Goal: Find specific page/section: Find specific page/section

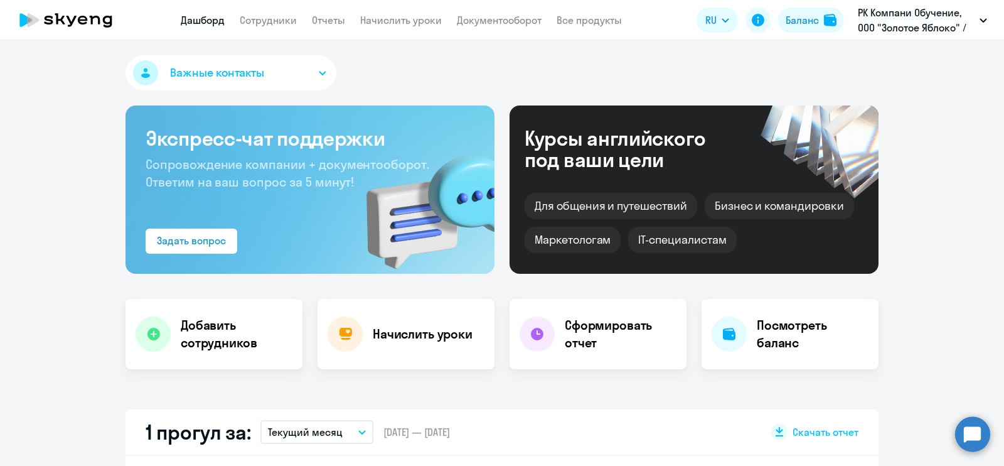
select select "30"
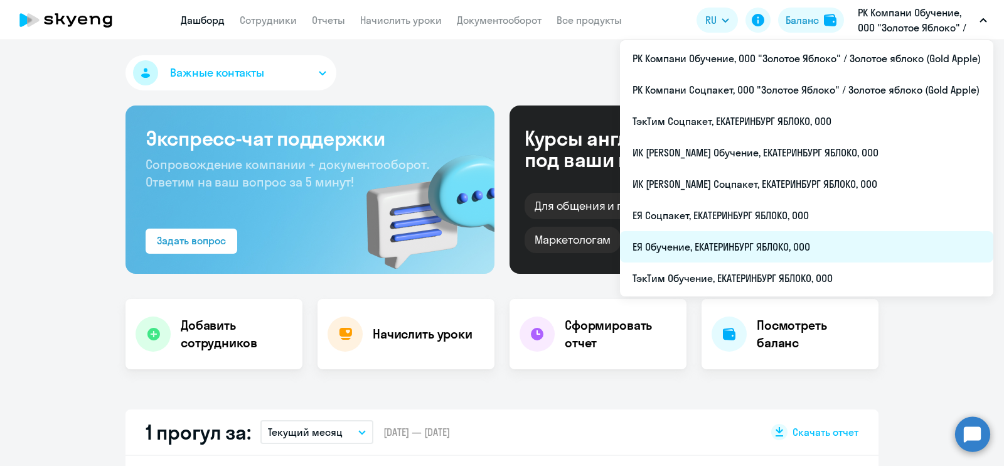
click at [791, 245] on li "ЕЯ Обучение, ЕКАТЕРИНБУРГ ЯБЛОКО, ООО" at bounding box center [806, 246] width 373 height 31
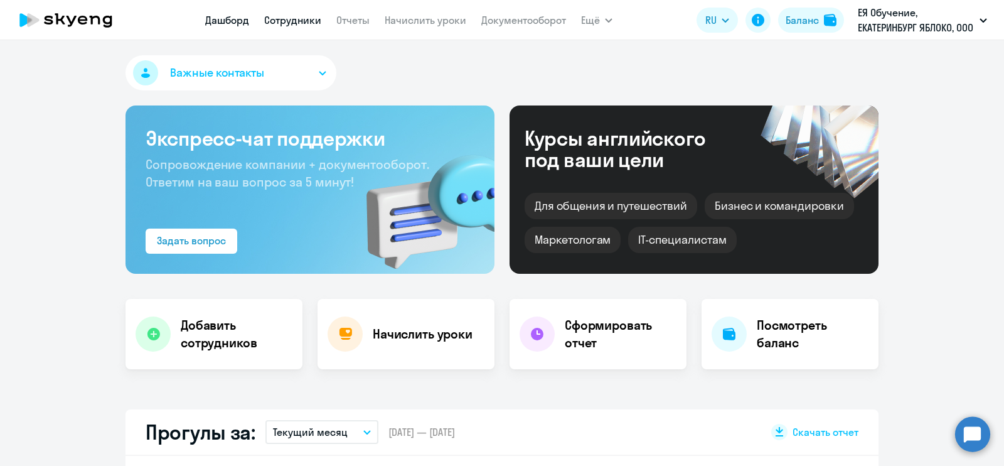
click at [298, 18] on link "Сотрудники" at bounding box center [292, 20] width 57 height 13
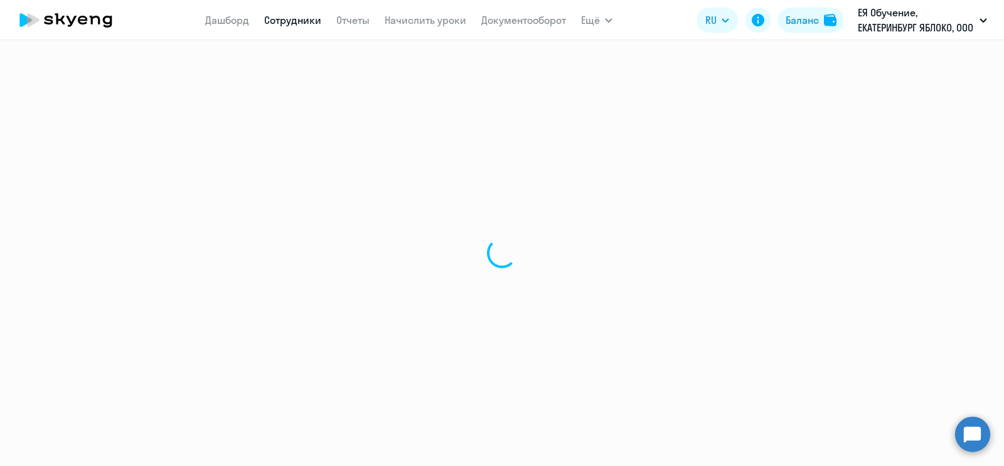
select select "30"
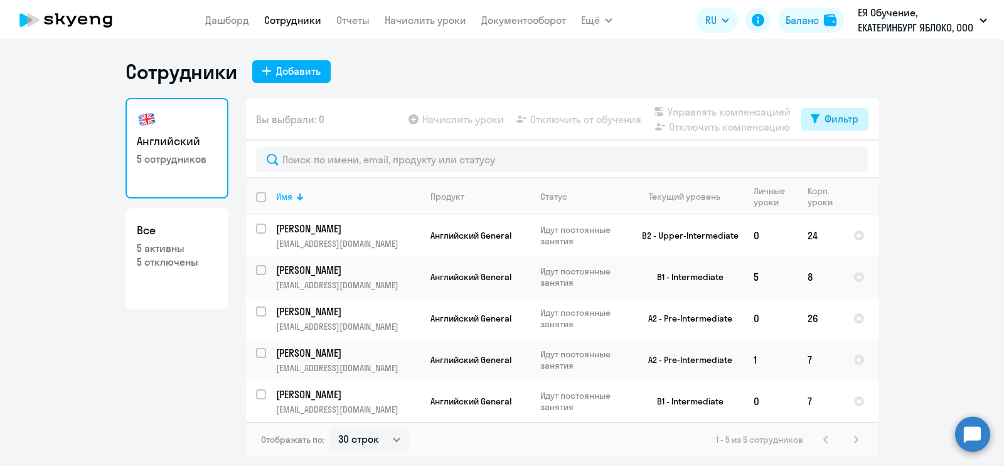
click at [825, 119] on div "Фильтр" at bounding box center [842, 118] width 34 height 15
click at [847, 158] on span at bounding box center [847, 160] width 21 height 13
click at [837, 159] on input "checkbox" at bounding box center [837, 159] width 1 height 1
checkbox input "true"
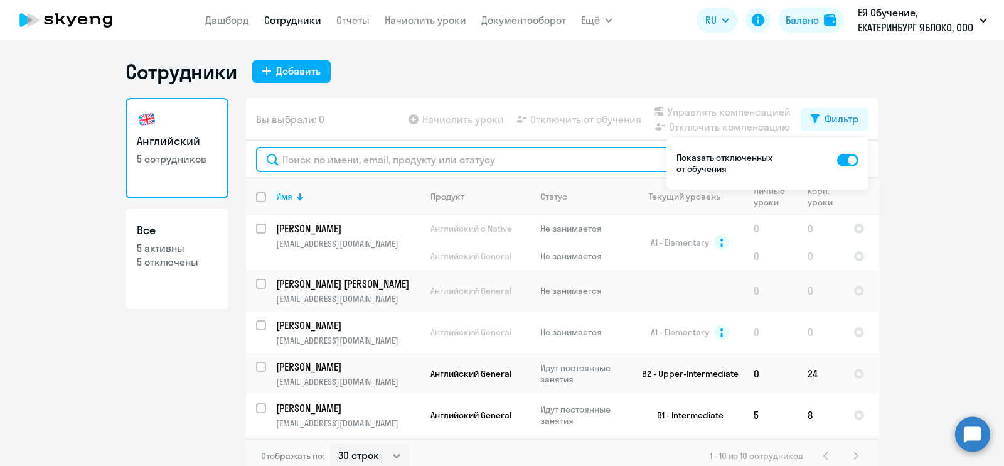
click at [498, 159] on input "text" at bounding box center [562, 159] width 613 height 25
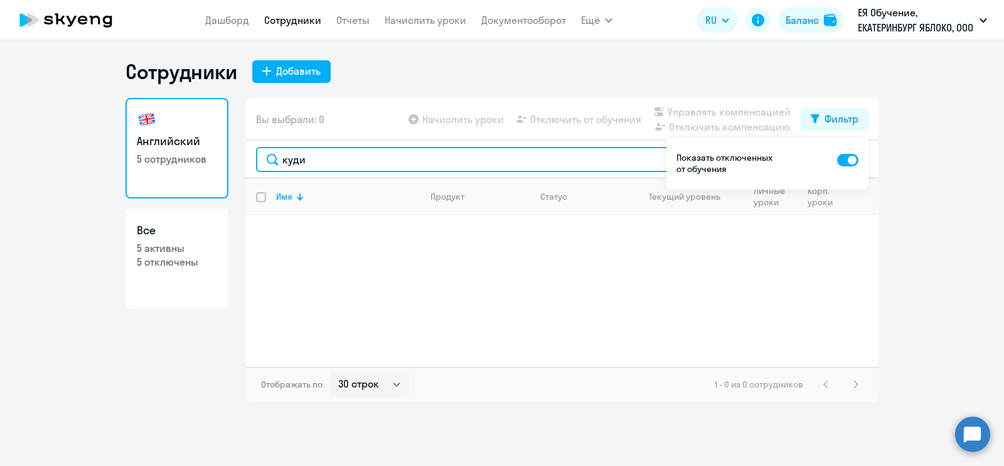
type input "куди"
